Goal: Find specific page/section

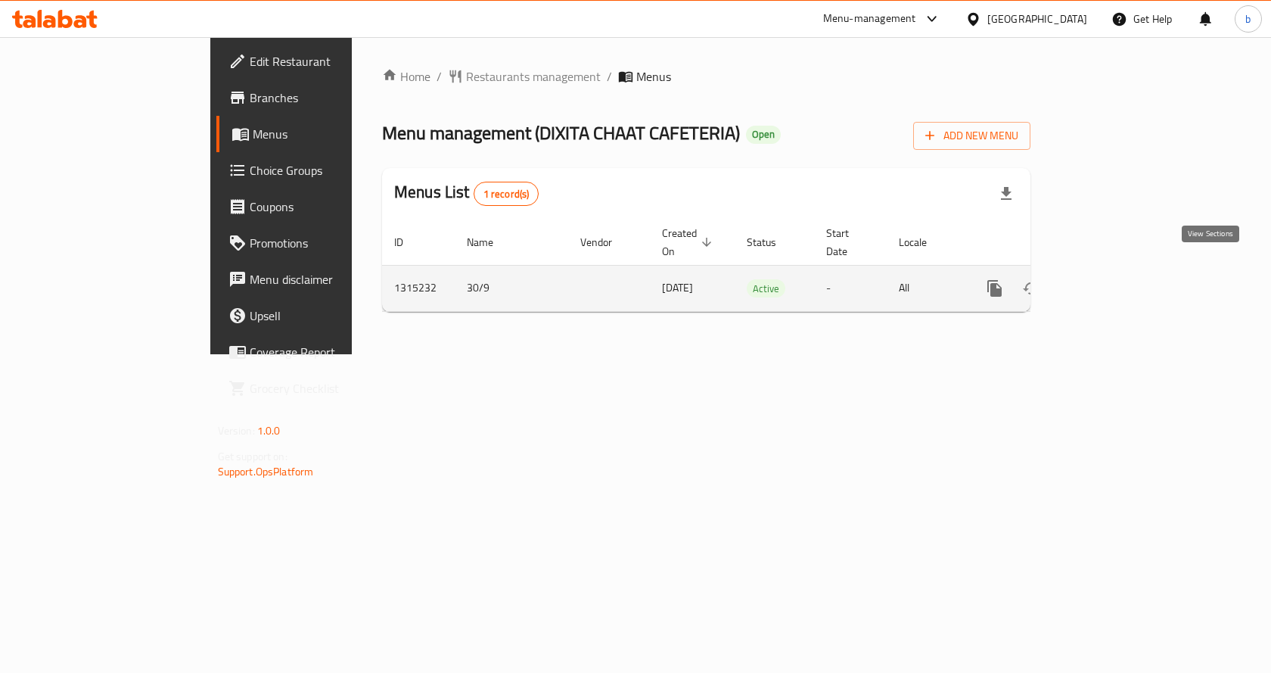
click at [1122, 281] on link "enhanced table" at bounding box center [1104, 288] width 36 height 36
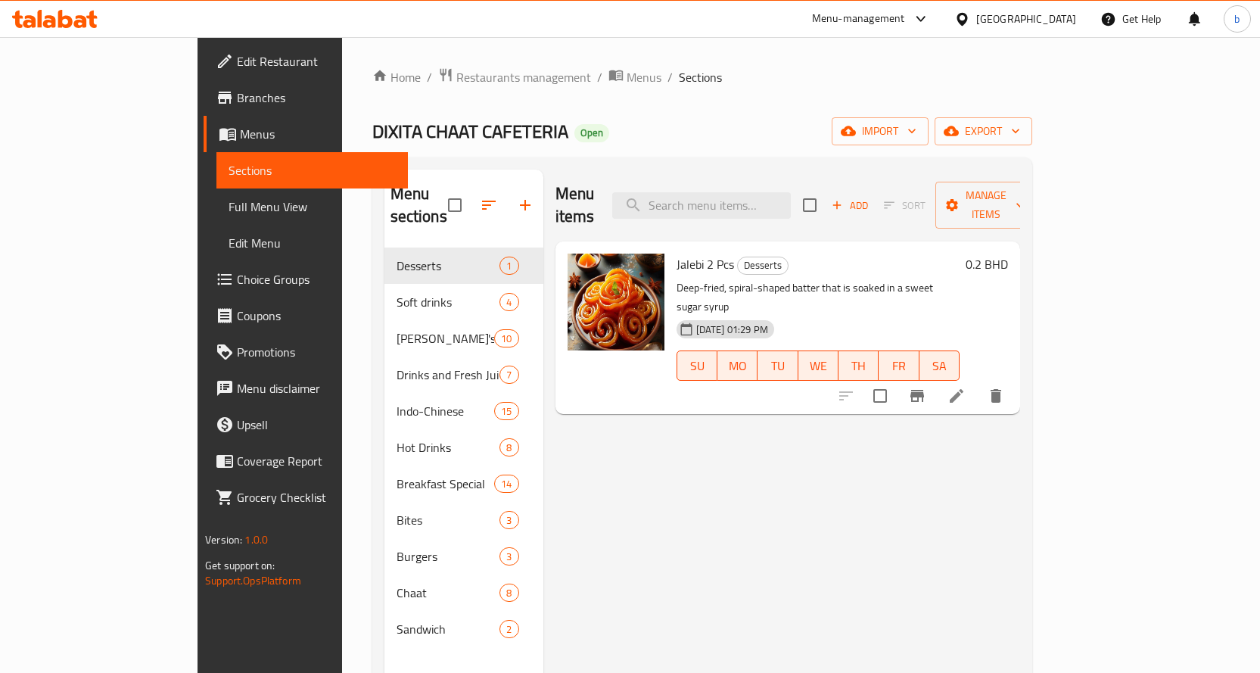
click at [229, 207] on span "Full Menu View" at bounding box center [312, 207] width 167 height 18
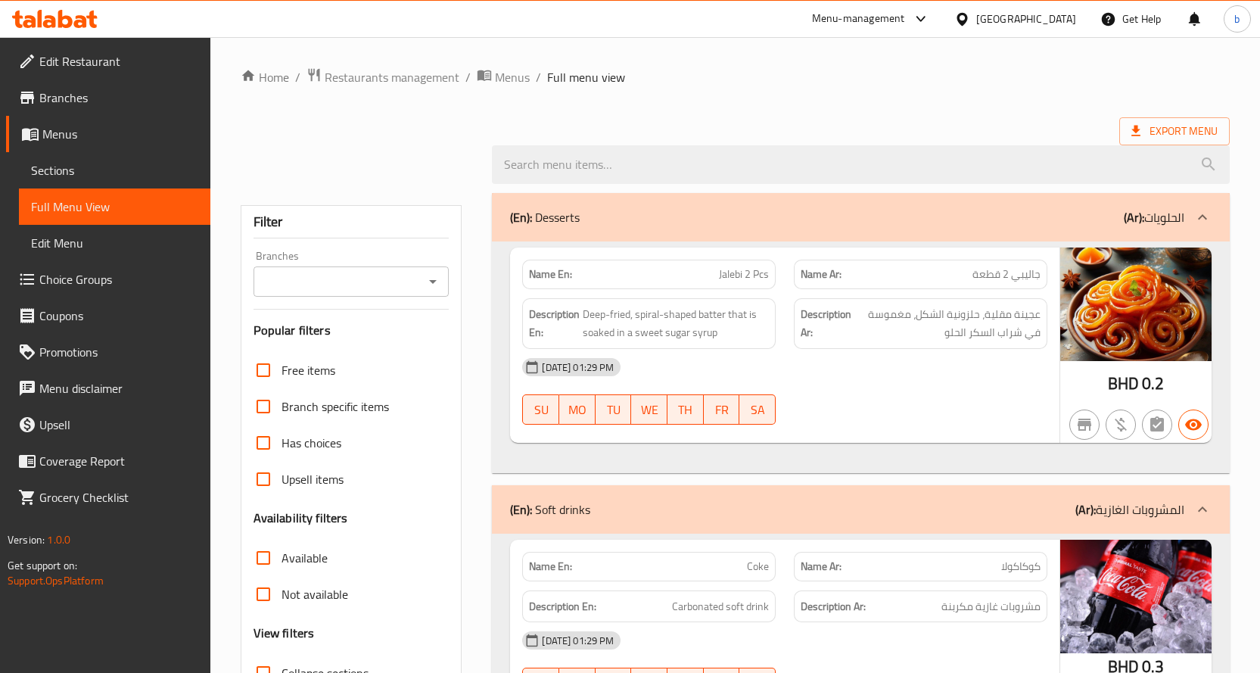
click at [431, 148] on div at bounding box center [735, 164] width 1007 height 57
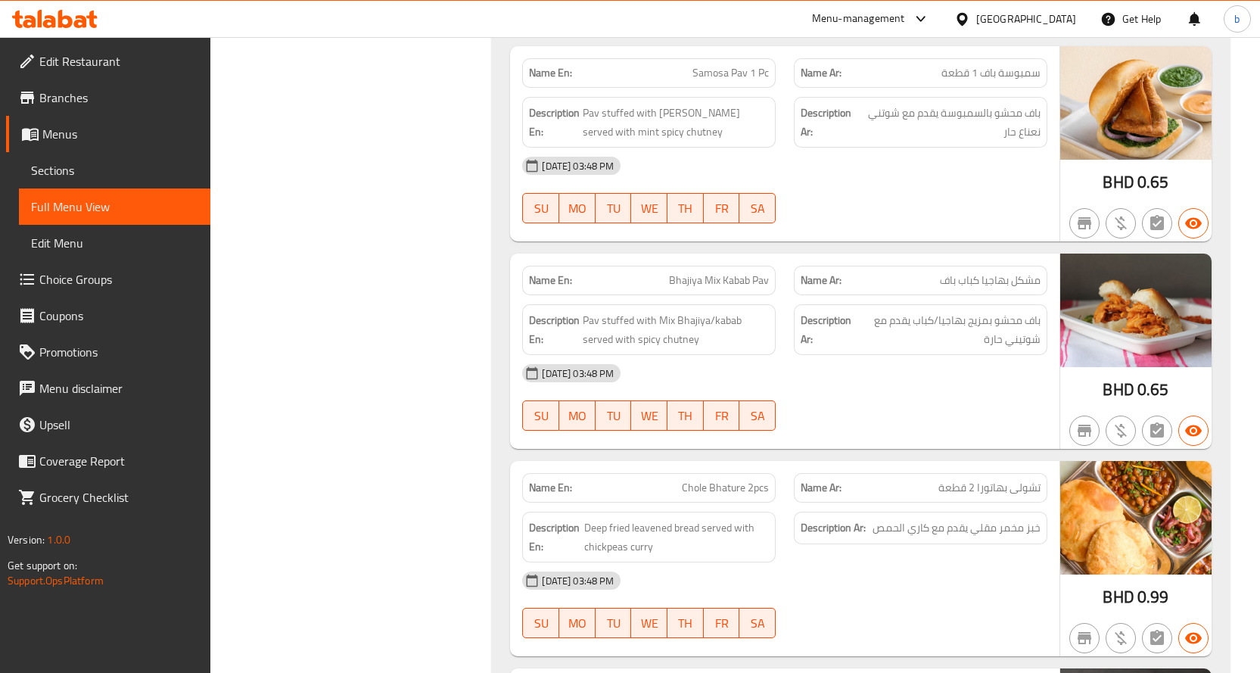
scroll to position [12851, 0]
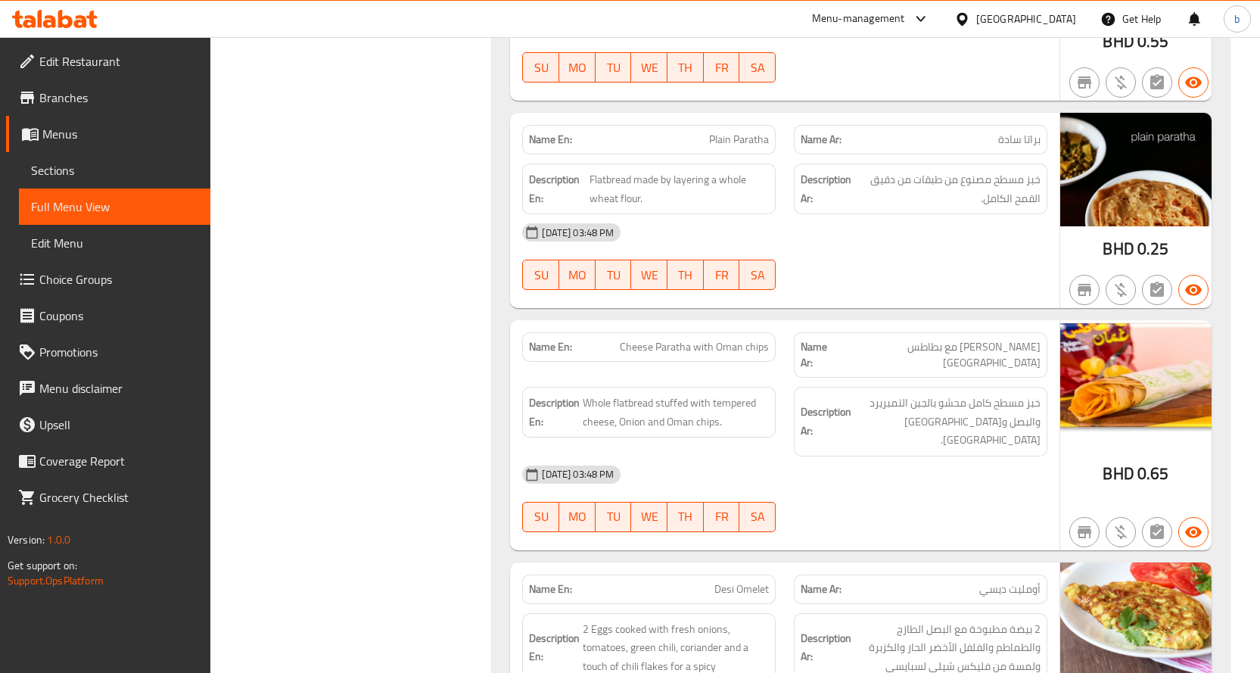
click at [64, 15] on icon at bounding box center [55, 19] width 86 height 18
